Goal: Task Accomplishment & Management: Manage account settings

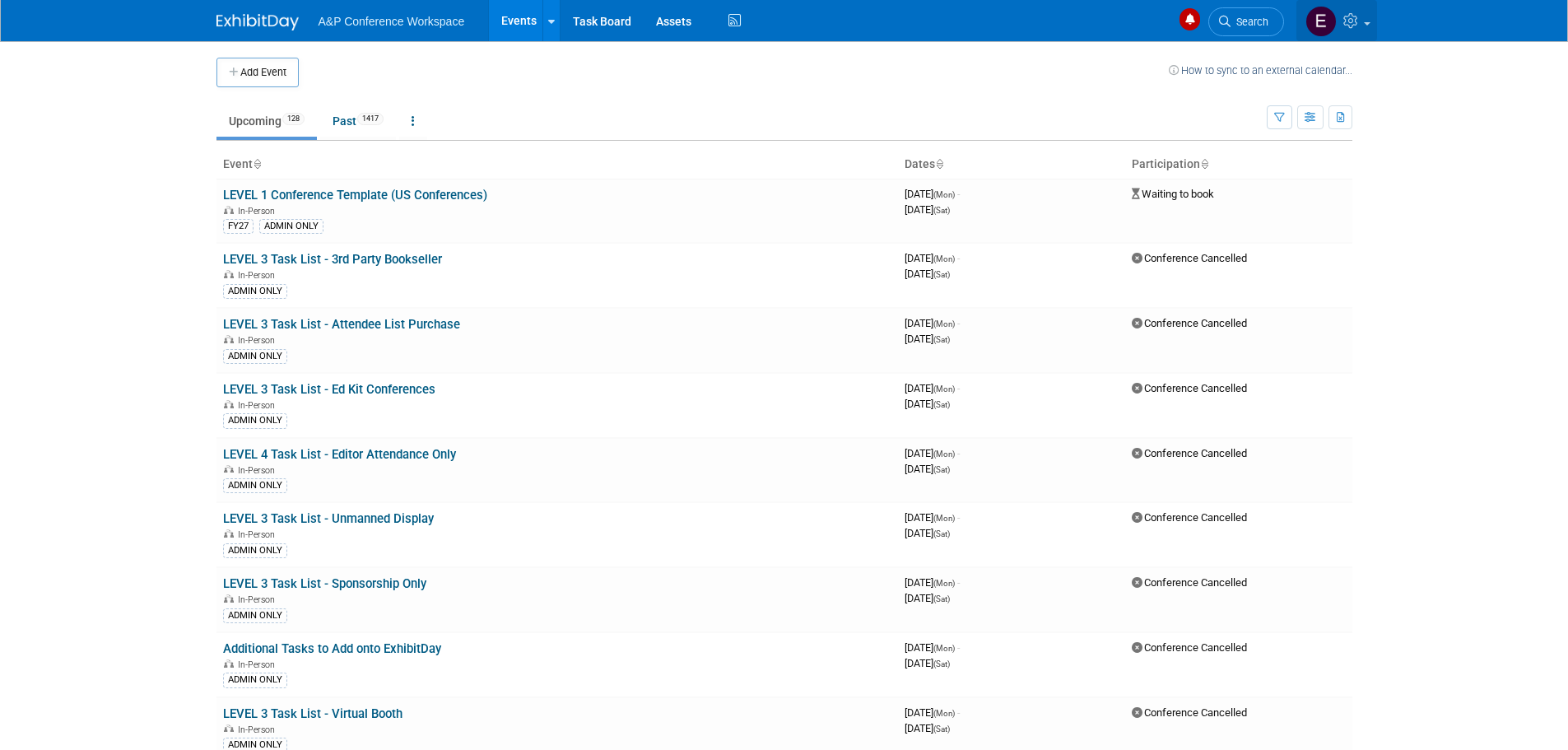
click at [1360, 18] on icon at bounding box center [1352, 20] width 19 height 15
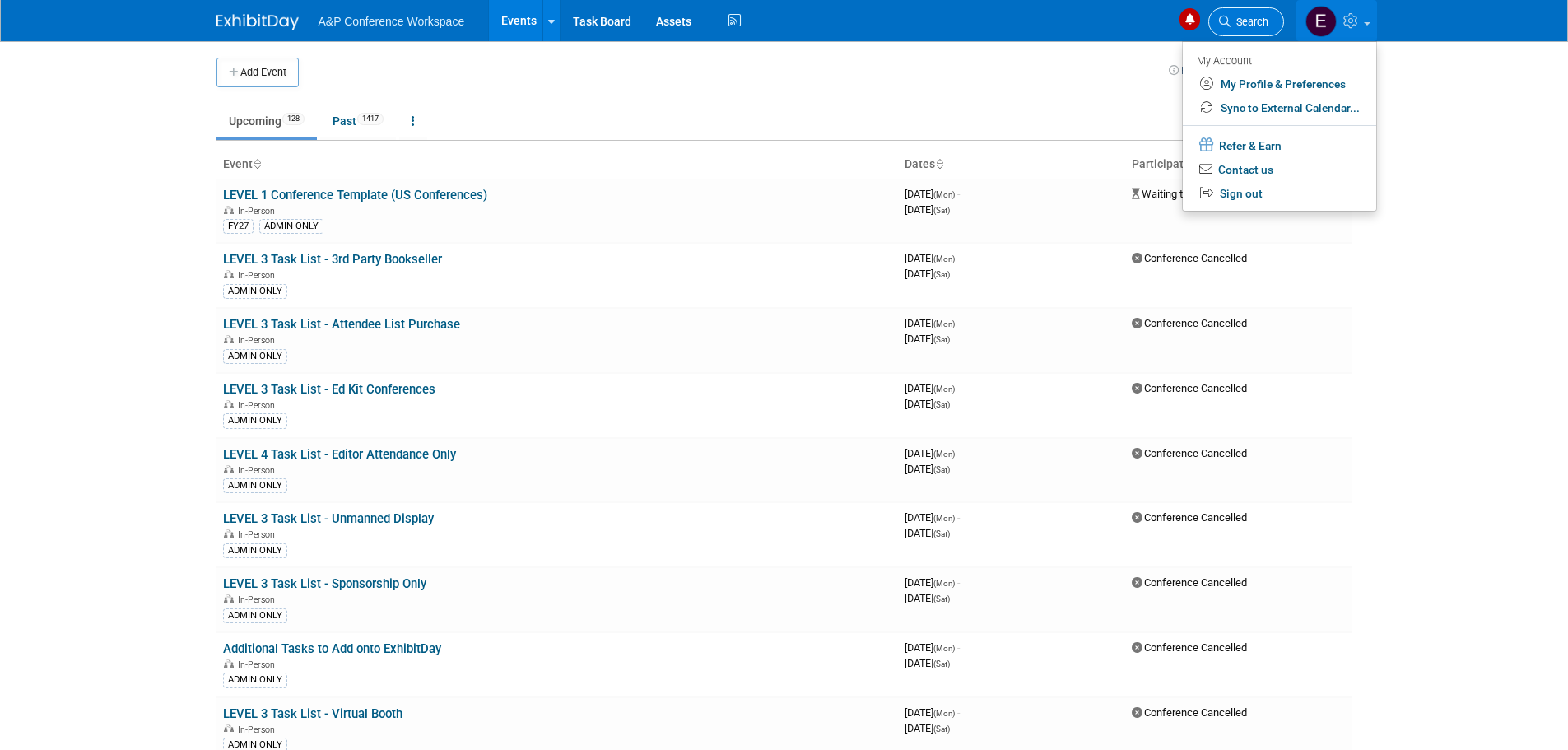
click at [1248, 24] on span "Search" at bounding box center [1249, 22] width 38 height 12
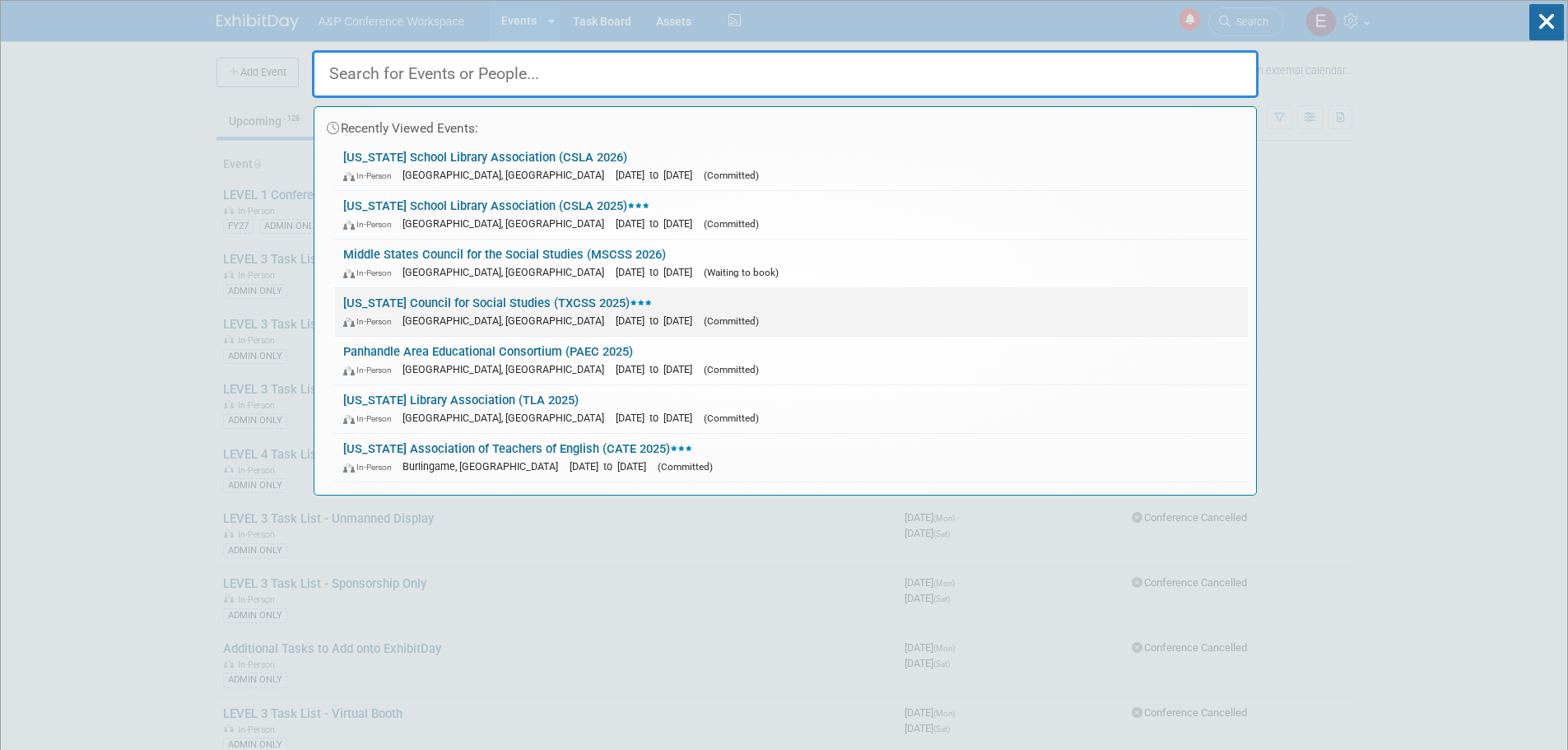
click at [481, 310] on link "Texas Council for Social Studies (TXCSS 2025) In-Person Frisco, TX Oct 29, 2025…" at bounding box center [791, 312] width 913 height 48
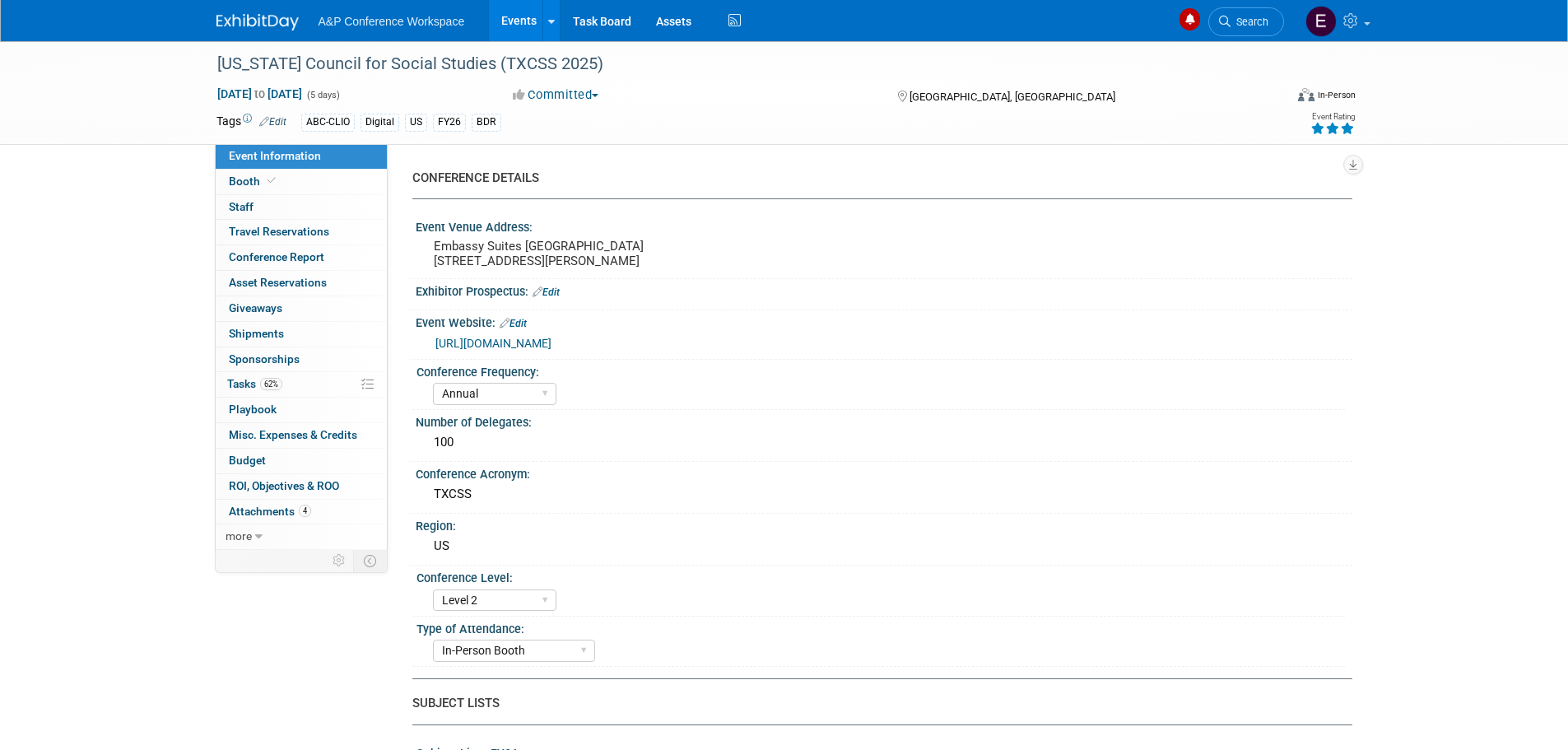
select select "Annual"
select select "Level 2"
select select "In-Person Booth"
select select "Schools"
select select "Bloomsbury Digital Resources"
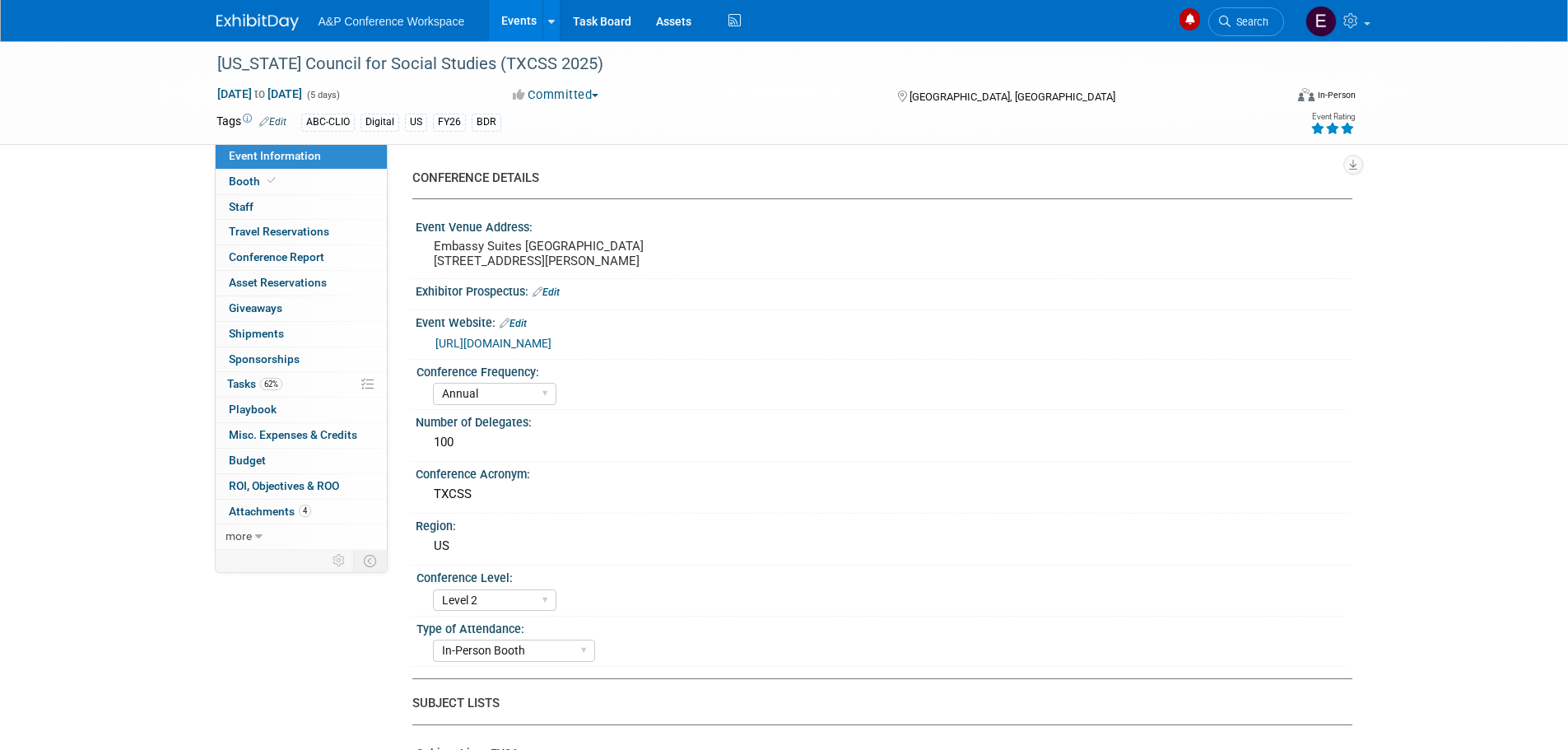
select select "[PERSON_NAME]"
select select "BDR Product Awareness and Trial Generation​"
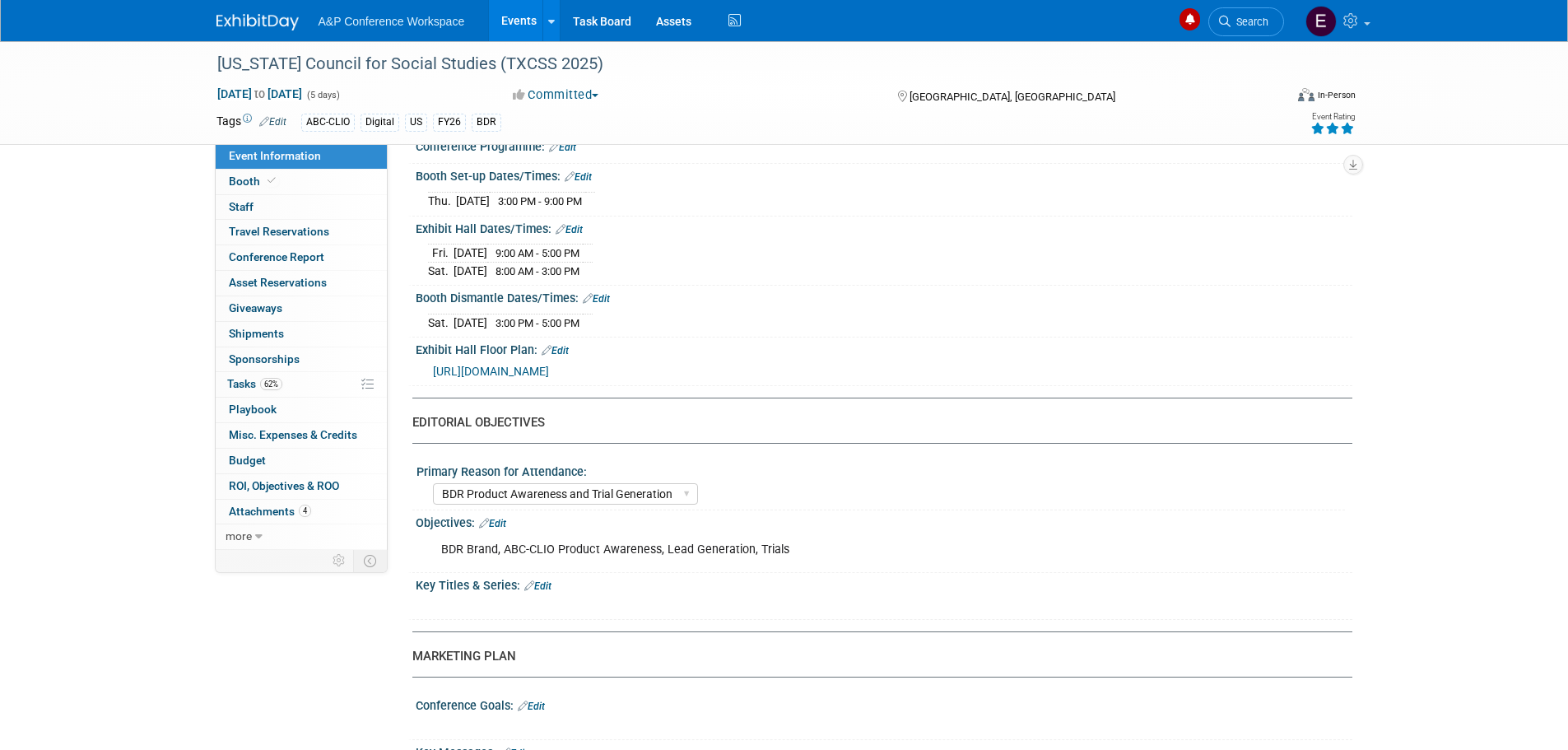
scroll to position [1242, 0]
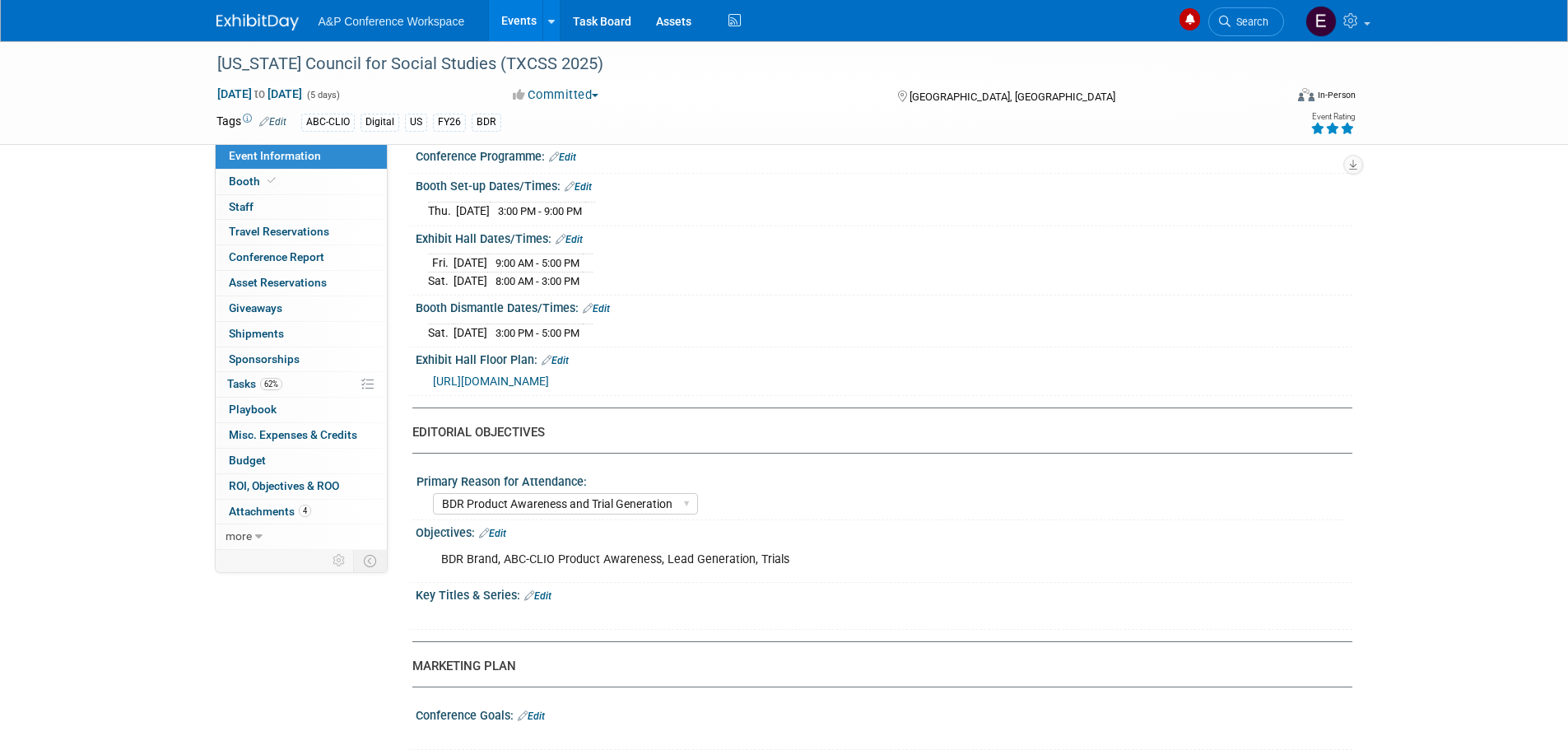
click at [549, 387] on span "[URL][DOMAIN_NAME]" at bounding box center [490, 381] width 116 height 13
click at [249, 173] on link "Booth" at bounding box center [301, 182] width 171 height 25
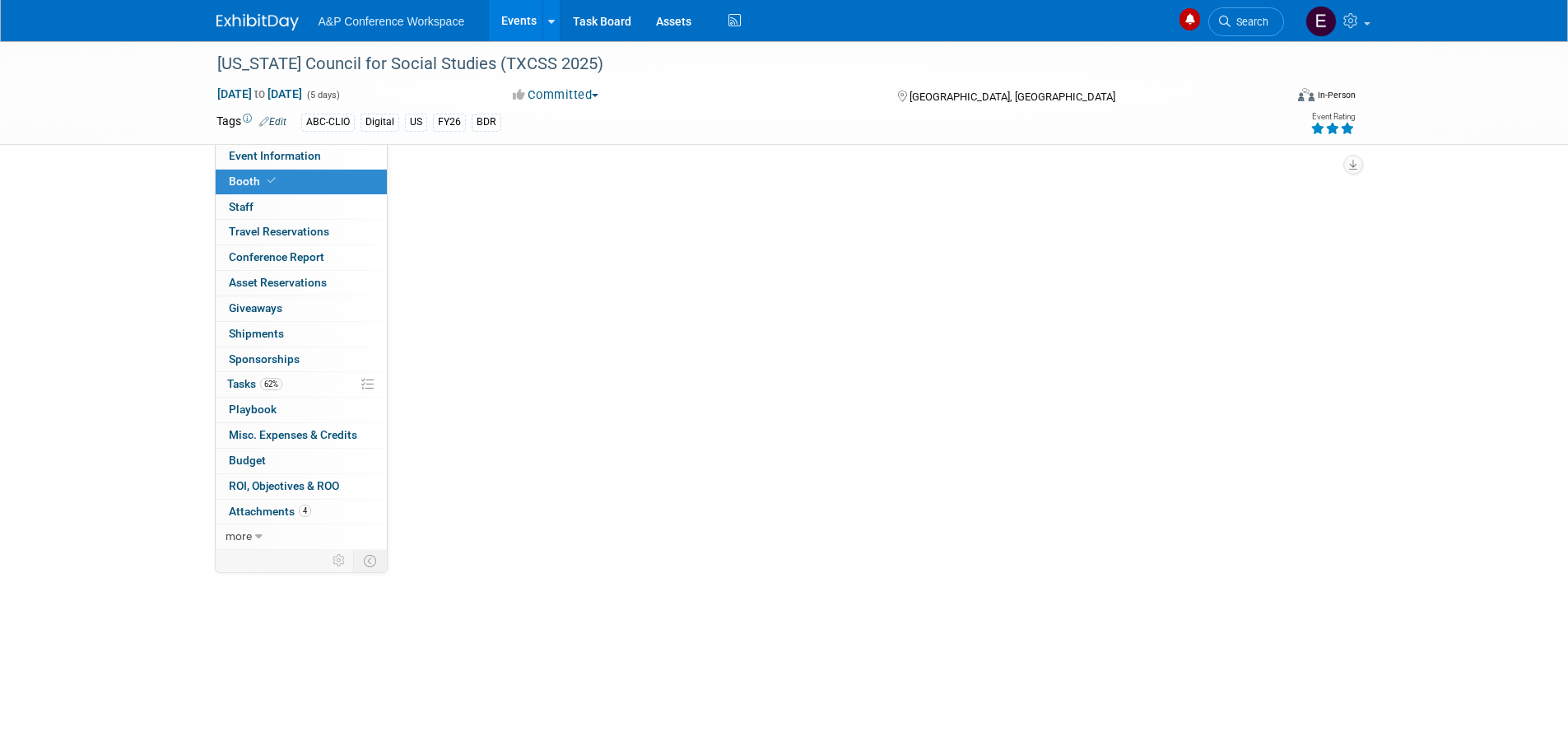
select select "CLDC - Digital/BDR"
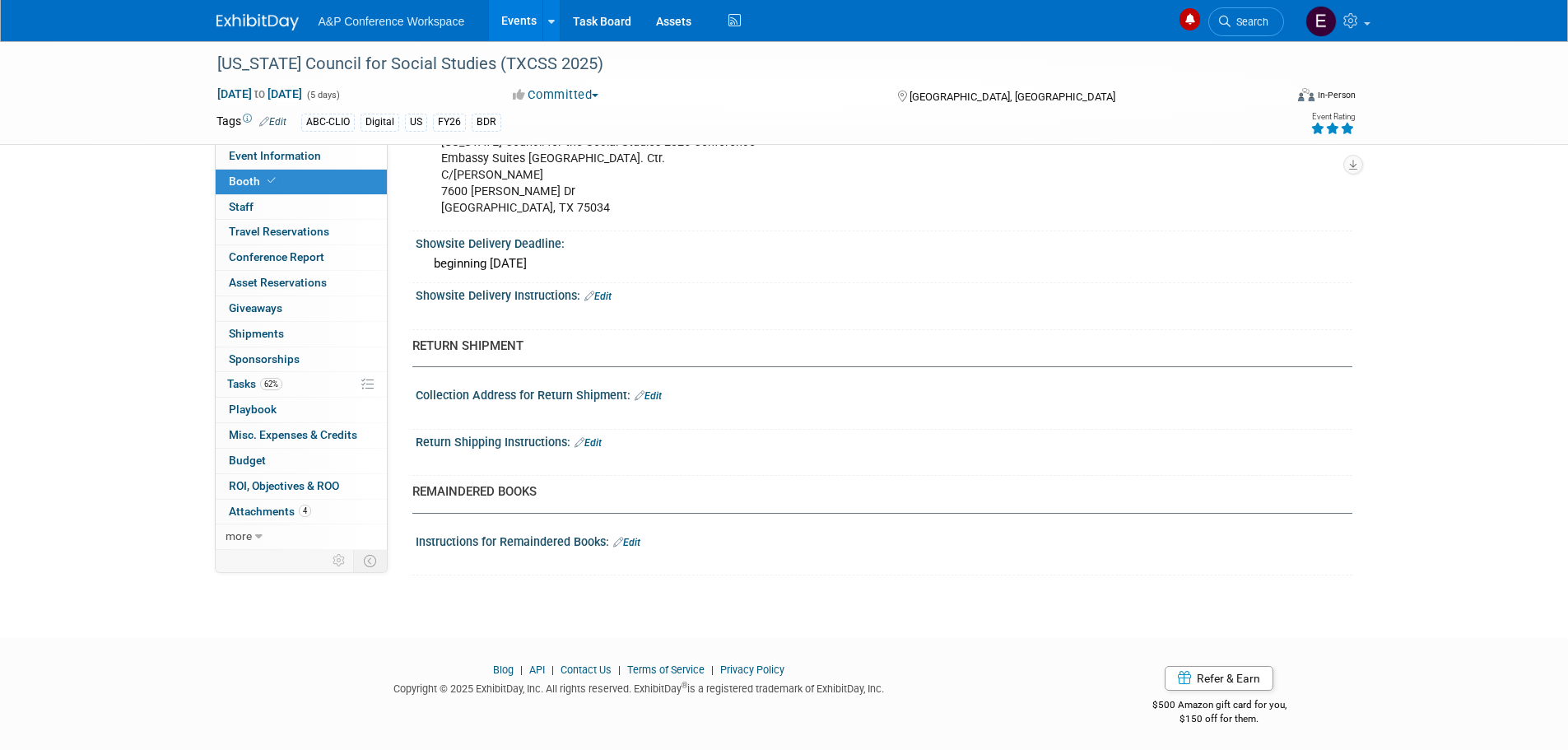
scroll to position [1242, 0]
click at [286, 232] on span "Travel Reservations 0" at bounding box center [279, 230] width 101 height 13
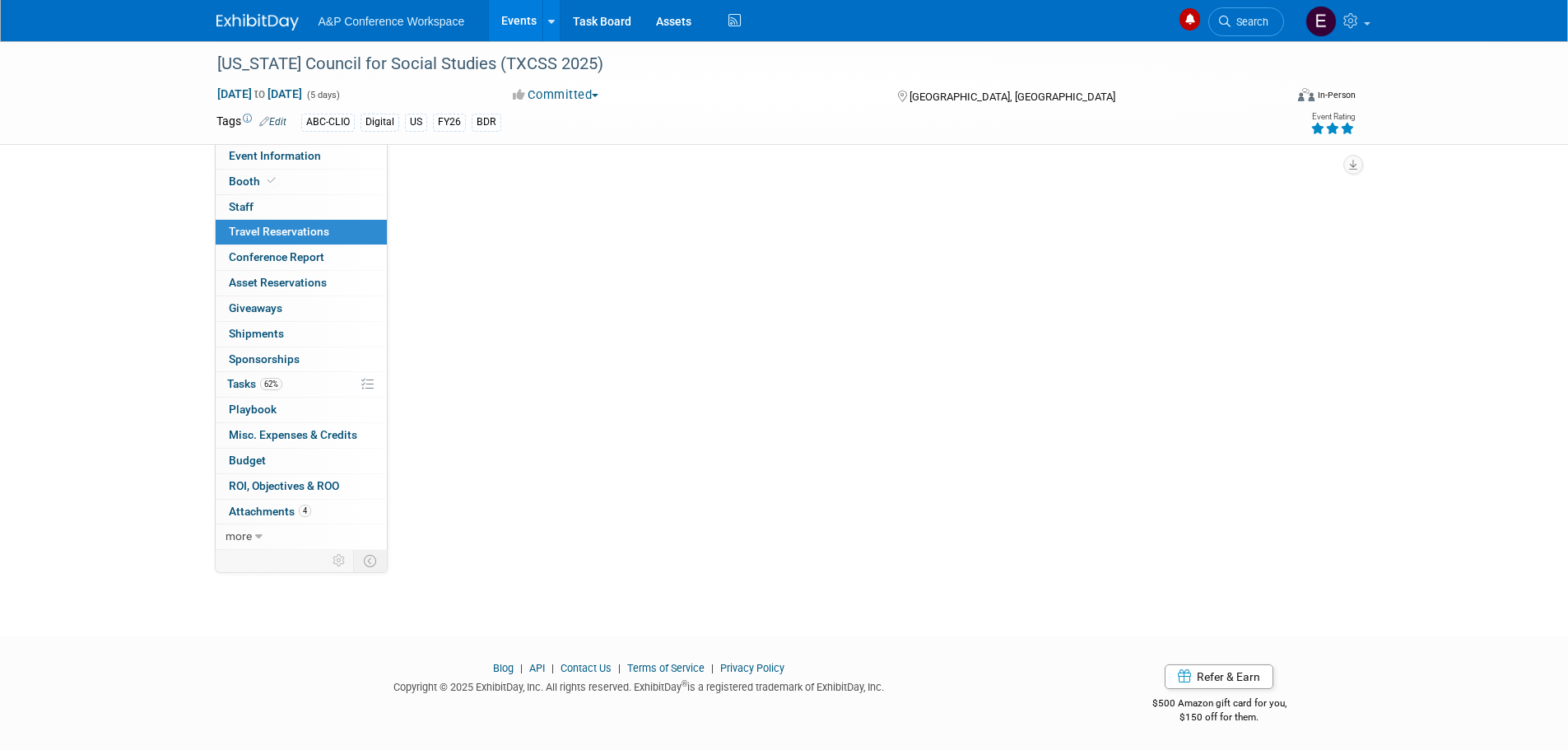
scroll to position [0, 0]
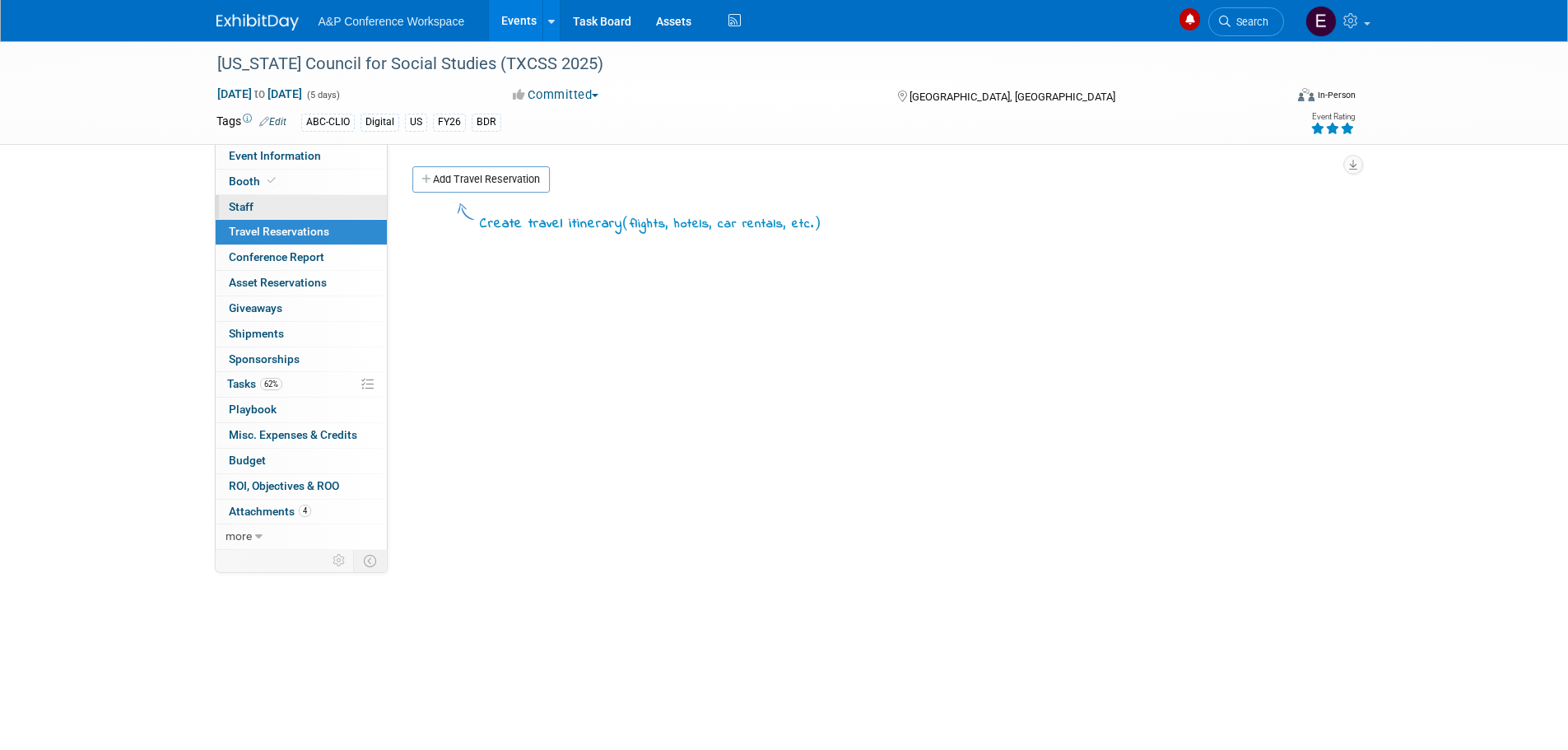
click at [278, 205] on link "0 Staff 0" at bounding box center [301, 207] width 171 height 25
